Goal: Task Accomplishment & Management: Manage account settings

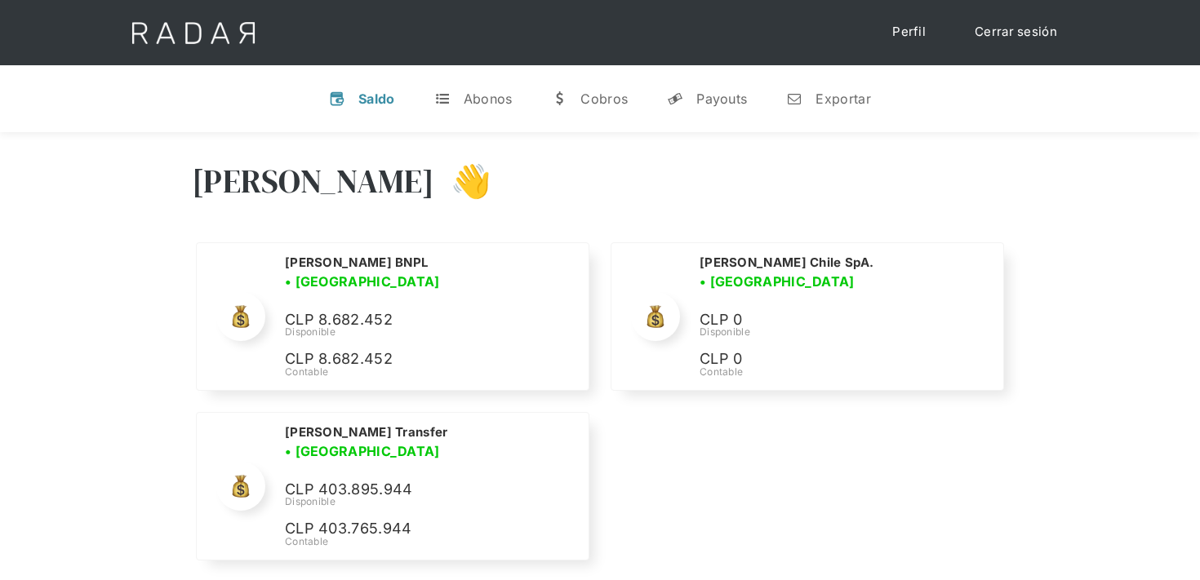
scroll to position [137, 0]
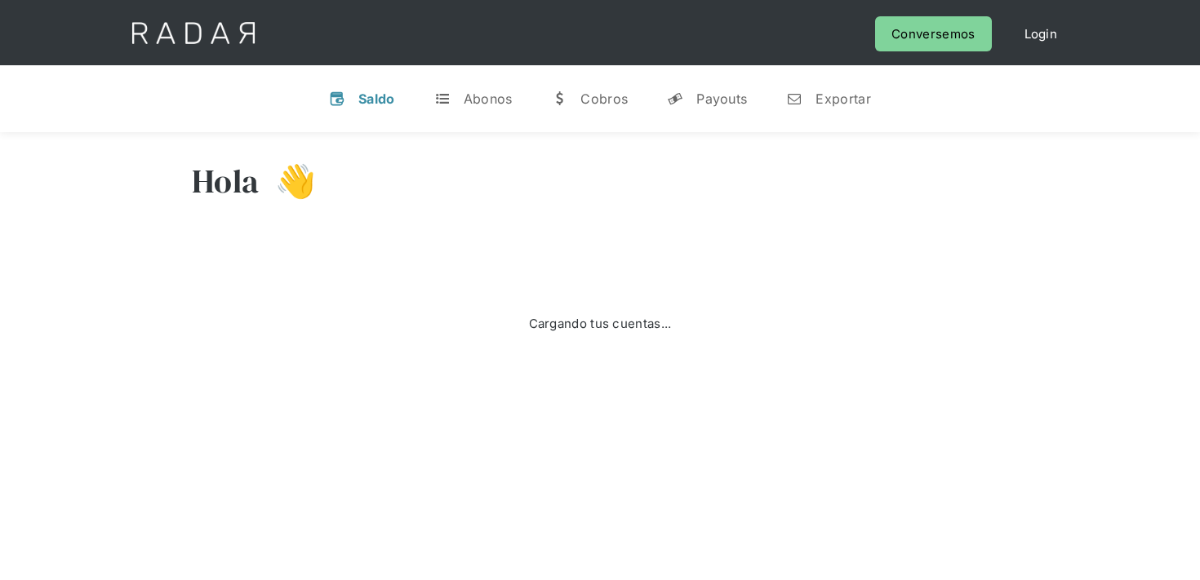
scroll to position [137, 0]
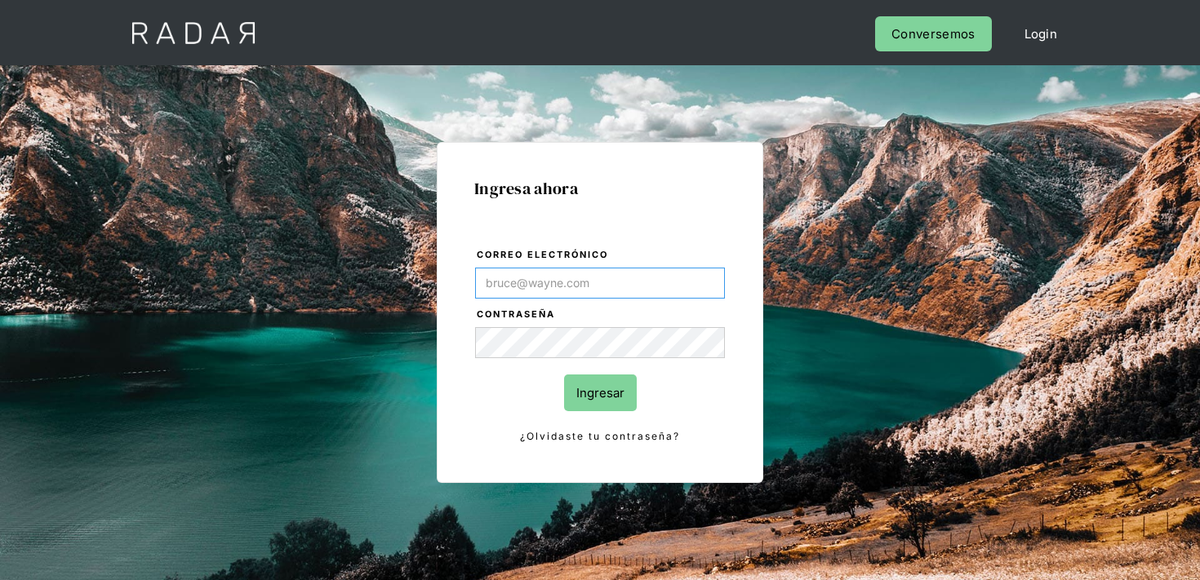
type input "finanzas@cleo.cl"
click at [604, 401] on input "Ingresar" at bounding box center [600, 393] width 73 height 37
